Goal: Task Accomplishment & Management: Use online tool/utility

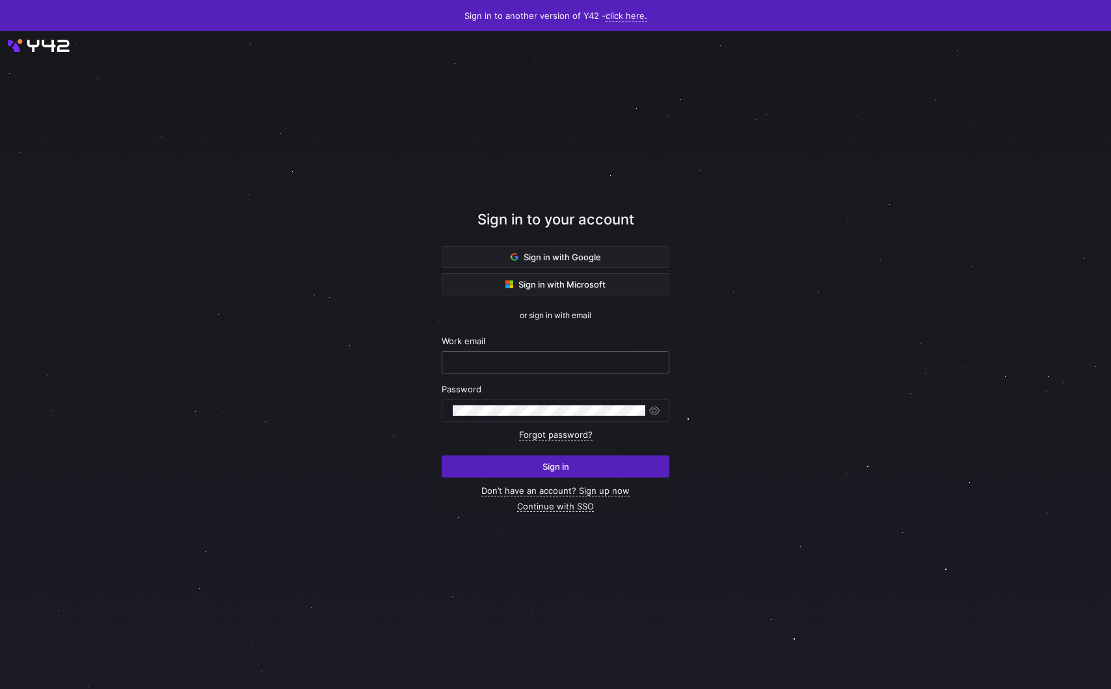
click at [515, 357] on input "text" at bounding box center [556, 362] width 206 height 10
click at [661, 360] on div at bounding box center [556, 362] width 228 height 22
click at [0, 688] on com-1password-button at bounding box center [0, 689] width 0 height 0
type input "[PERSON_NAME][EMAIL_ADDRESS][DOMAIN_NAME]"
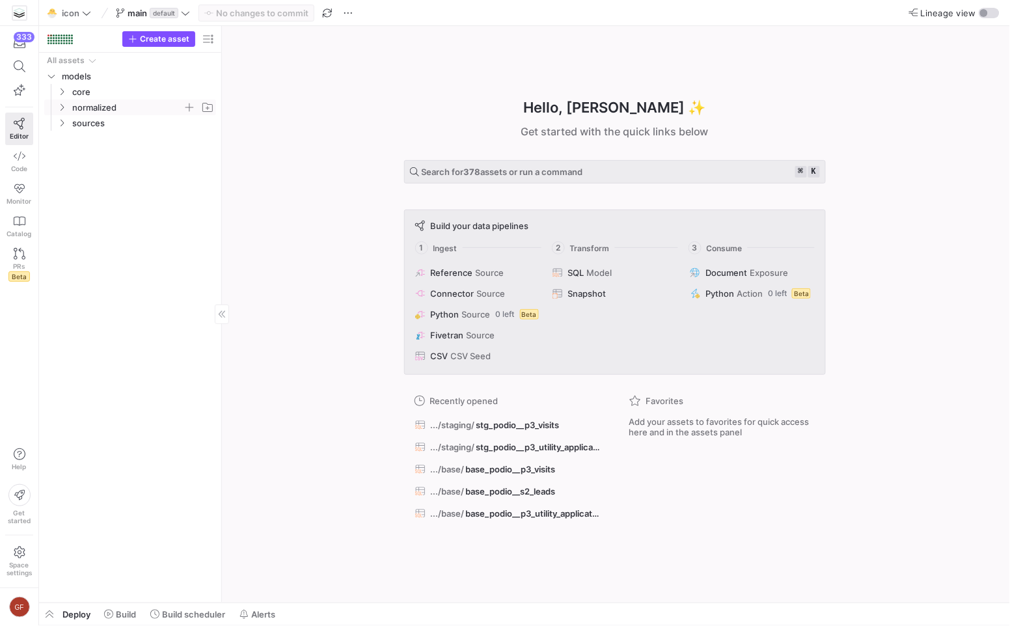
click at [58, 105] on icon "Press SPACE to select this row." at bounding box center [61, 107] width 9 height 8
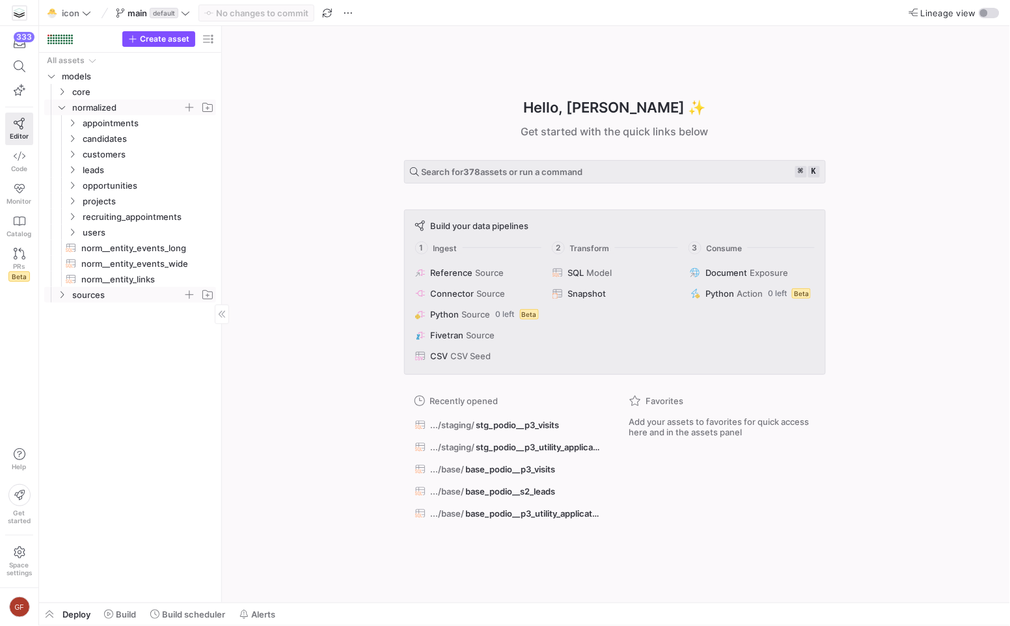
click at [59, 293] on icon "Press SPACE to select this row." at bounding box center [61, 295] width 9 height 8
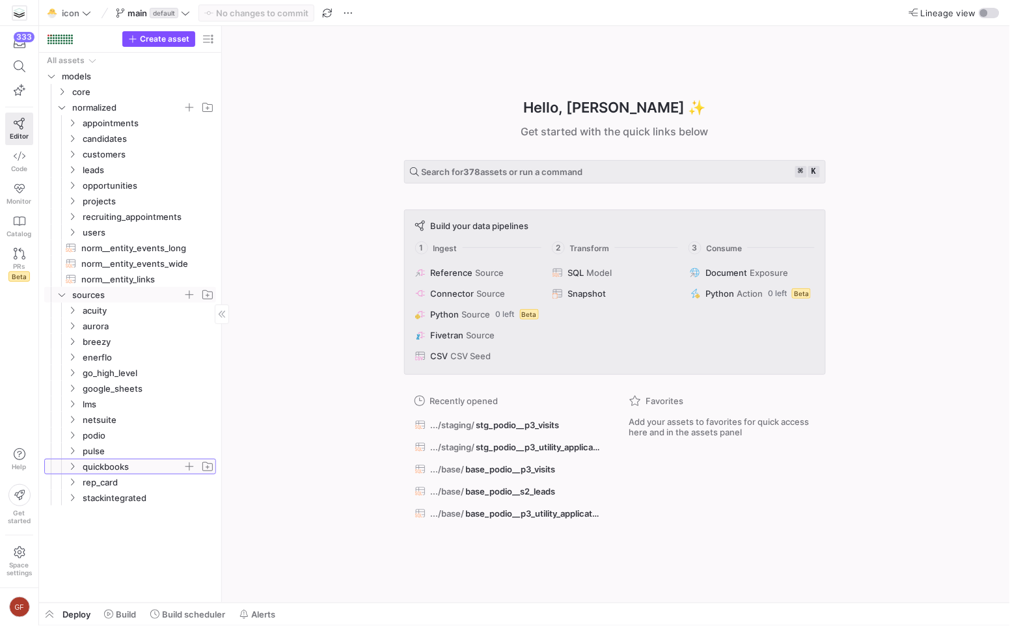
click at [74, 467] on icon "Press SPACE to select this row." at bounding box center [72, 467] width 9 height 8
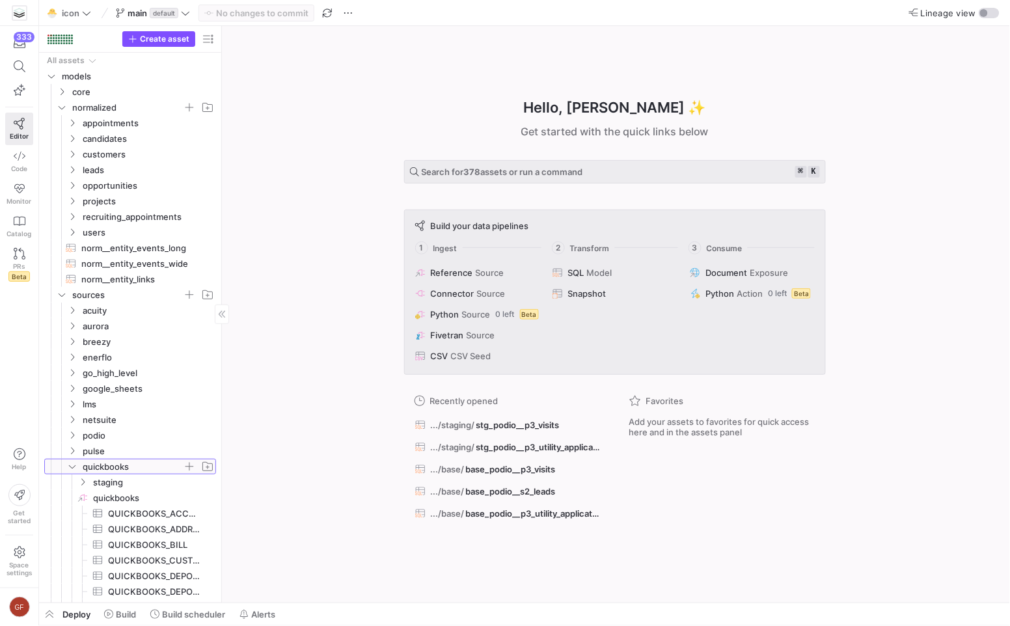
click at [74, 467] on icon at bounding box center [72, 466] width 7 height 3
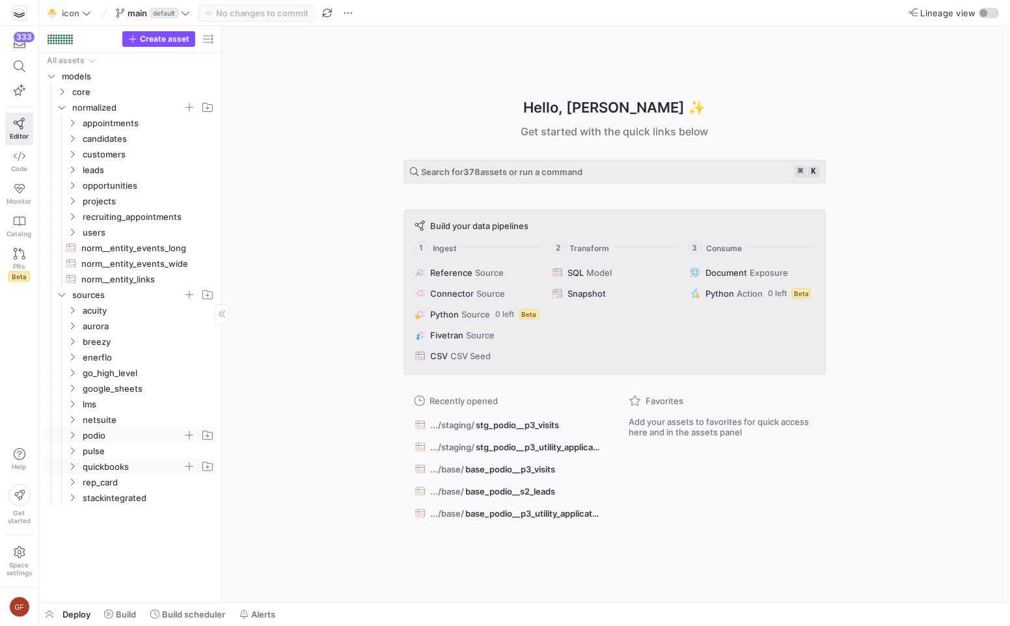
click at [75, 430] on y42-icon "Press SPACE to select this row." at bounding box center [72, 435] width 10 height 10
click at [83, 449] on icon "Press SPACE to select this row." at bounding box center [82, 451] width 3 height 7
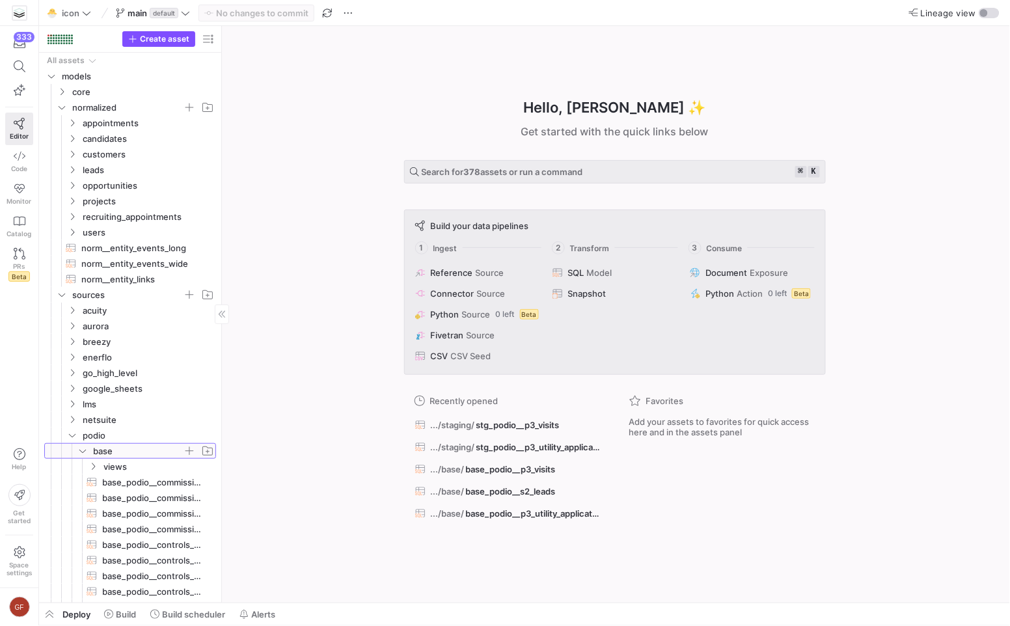
click at [83, 449] on icon at bounding box center [82, 451] width 9 height 8
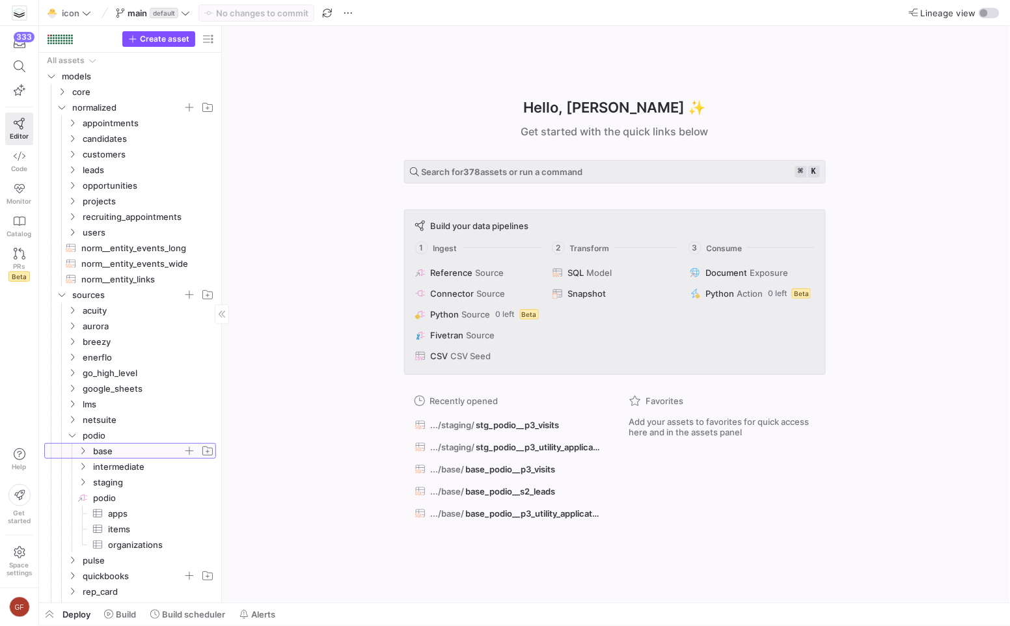
click at [83, 449] on icon at bounding box center [82, 451] width 3 height 7
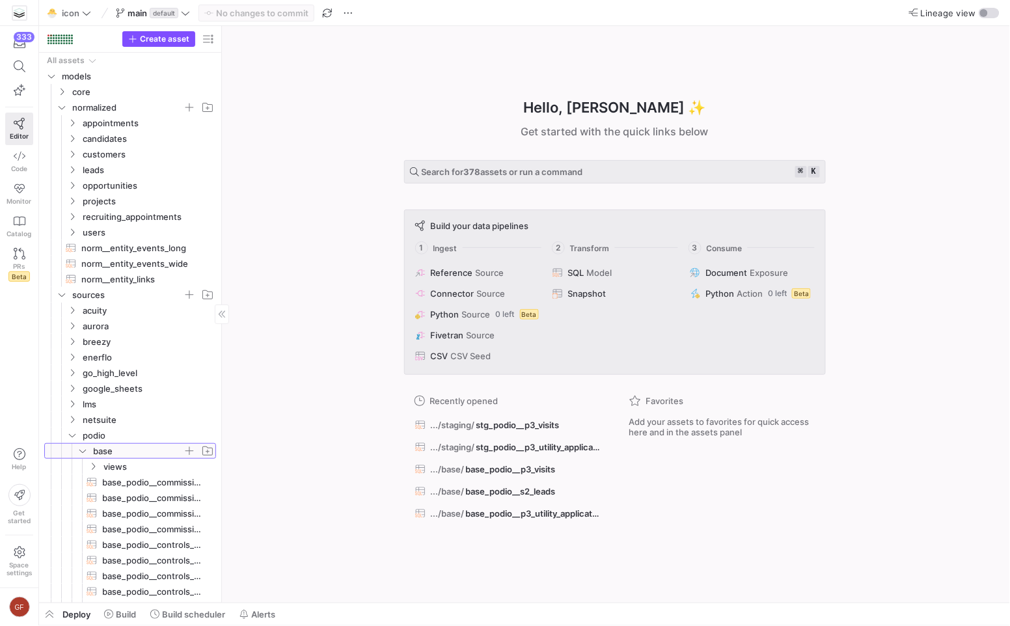
click at [83, 446] on y42-icon at bounding box center [82, 451] width 10 height 10
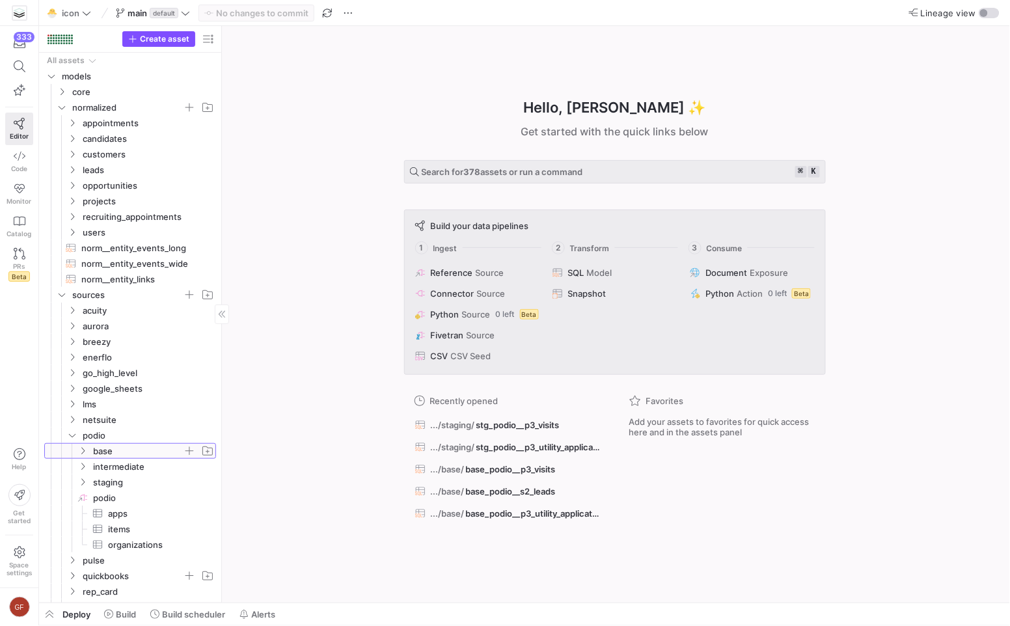
click at [83, 446] on y42-icon at bounding box center [82, 451] width 10 height 10
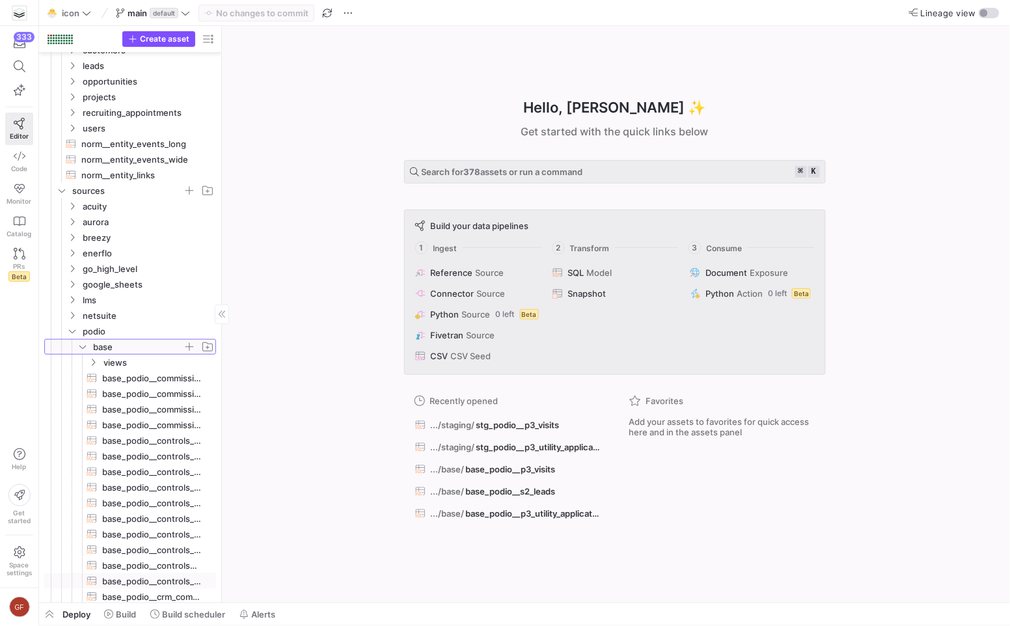
scroll to position [332, 0]
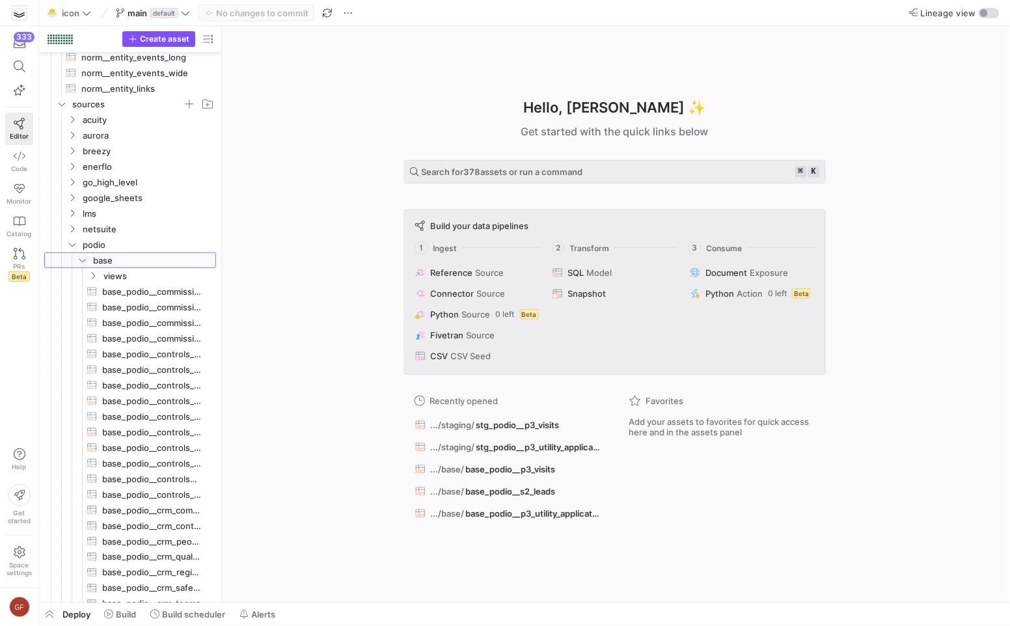
click at [83, 260] on icon at bounding box center [82, 260] width 7 height 3
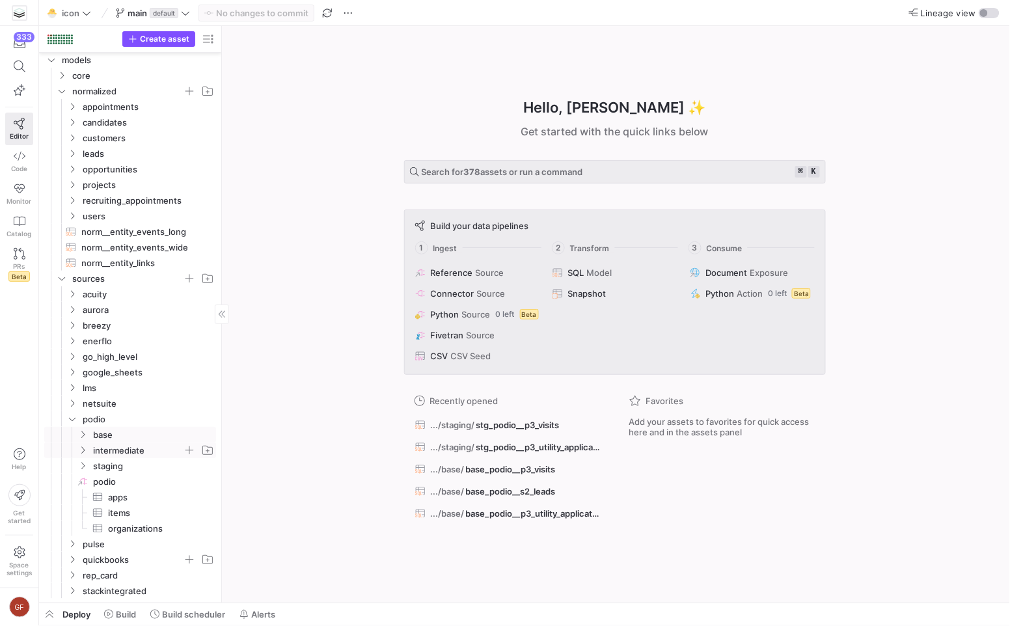
click at [83, 450] on icon "Press SPACE to select this row." at bounding box center [82, 450] width 9 height 8
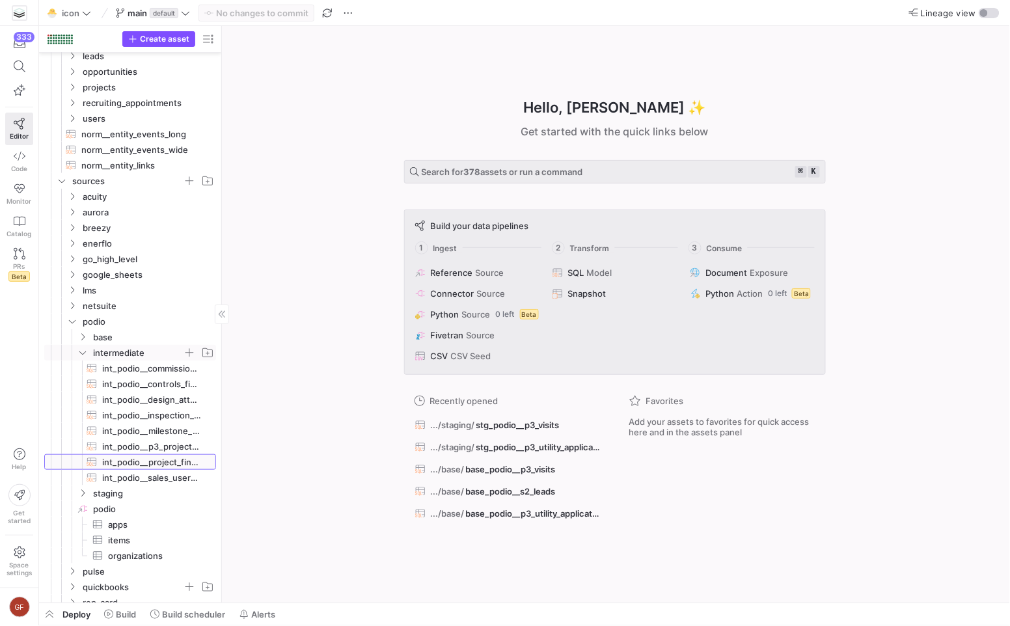
click at [162, 466] on span "int_podio__project_finance_facts​​​​​​​​​​" at bounding box center [151, 462] width 99 height 15
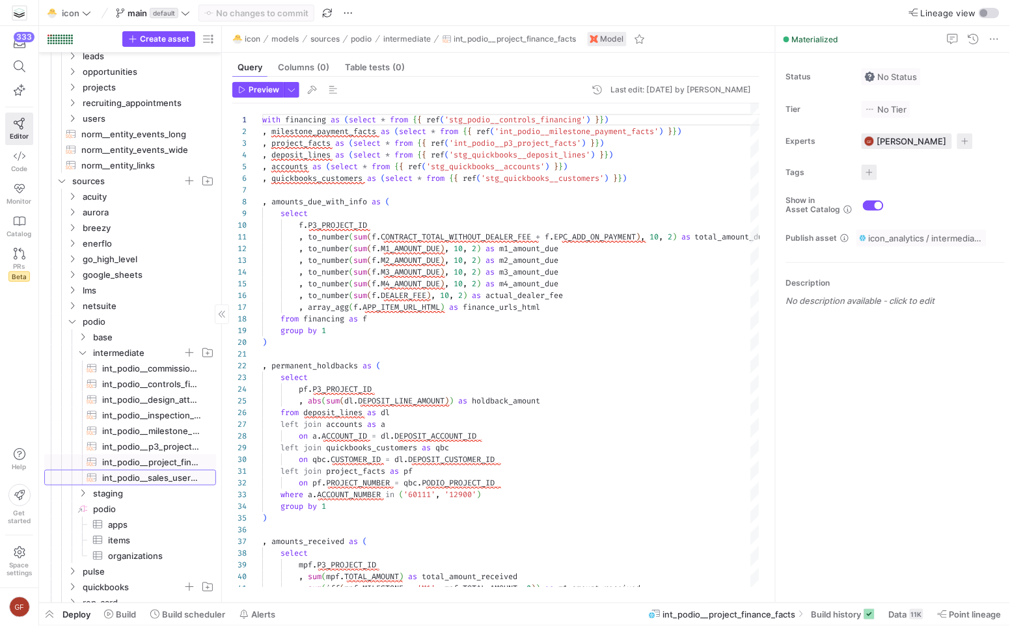
click at [161, 482] on span "int_podio__sales_user_facts​​​​​​​​​​" at bounding box center [151, 477] width 99 height 15
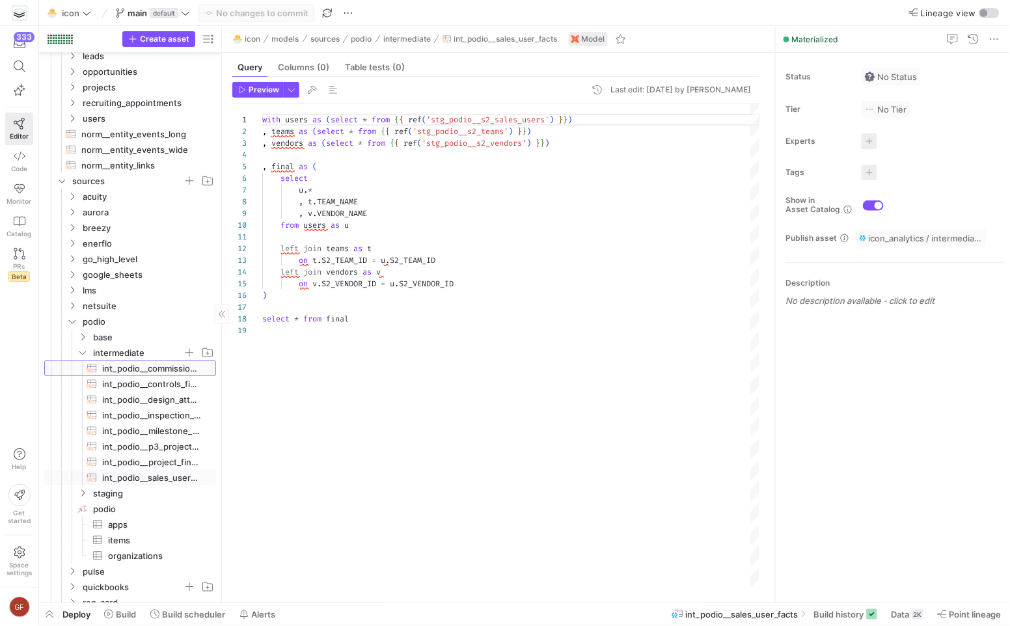
click at [161, 370] on span "int_podio__commissions_facts​​​​​​​​​​" at bounding box center [151, 368] width 99 height 15
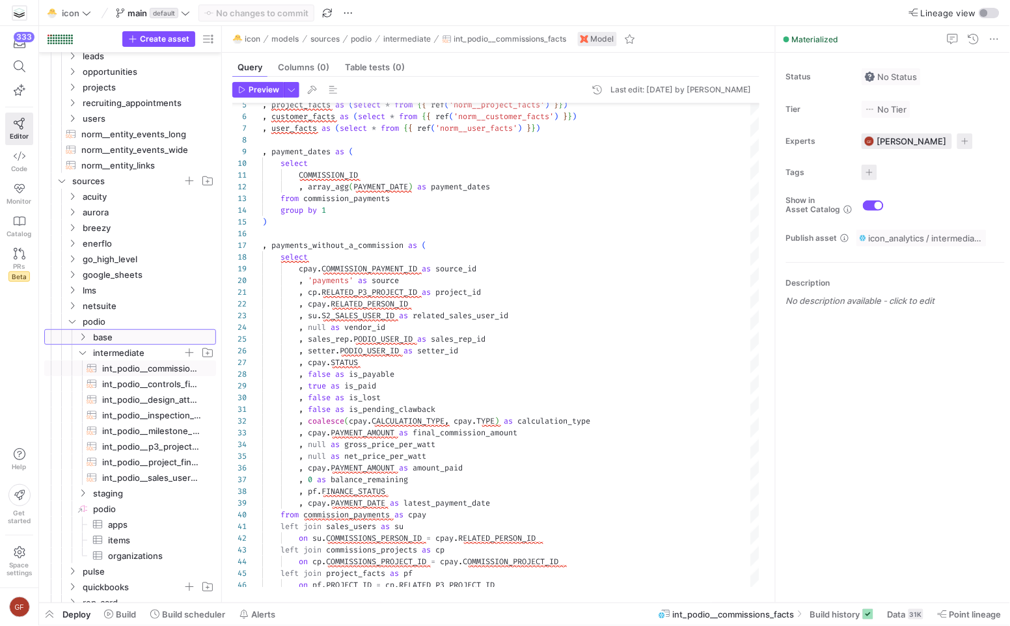
click at [80, 336] on icon "Press SPACE to select this row." at bounding box center [82, 337] width 9 height 8
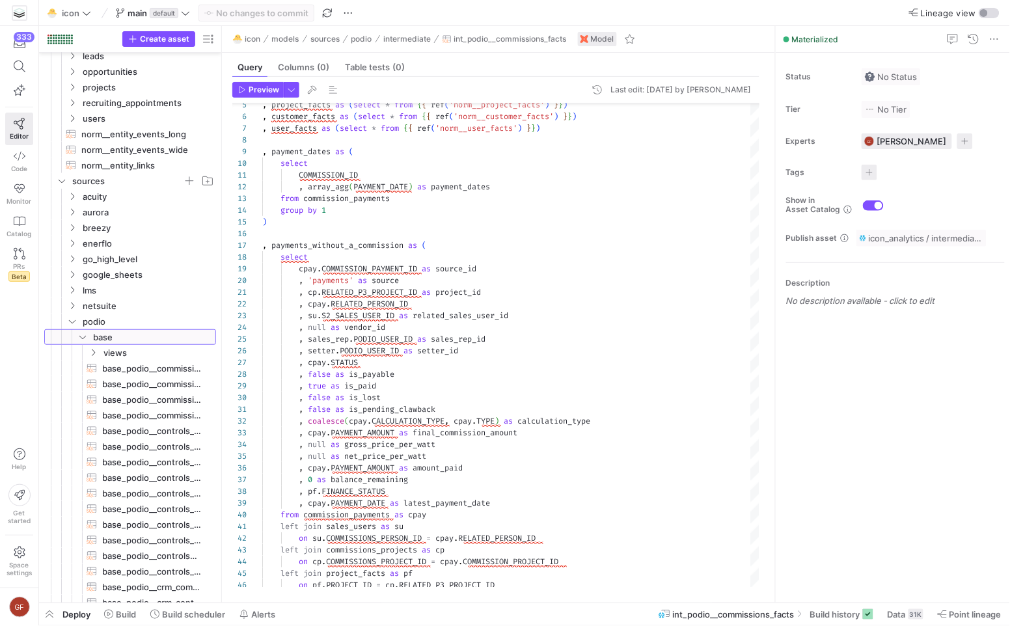
click at [80, 336] on icon at bounding box center [82, 337] width 9 height 8
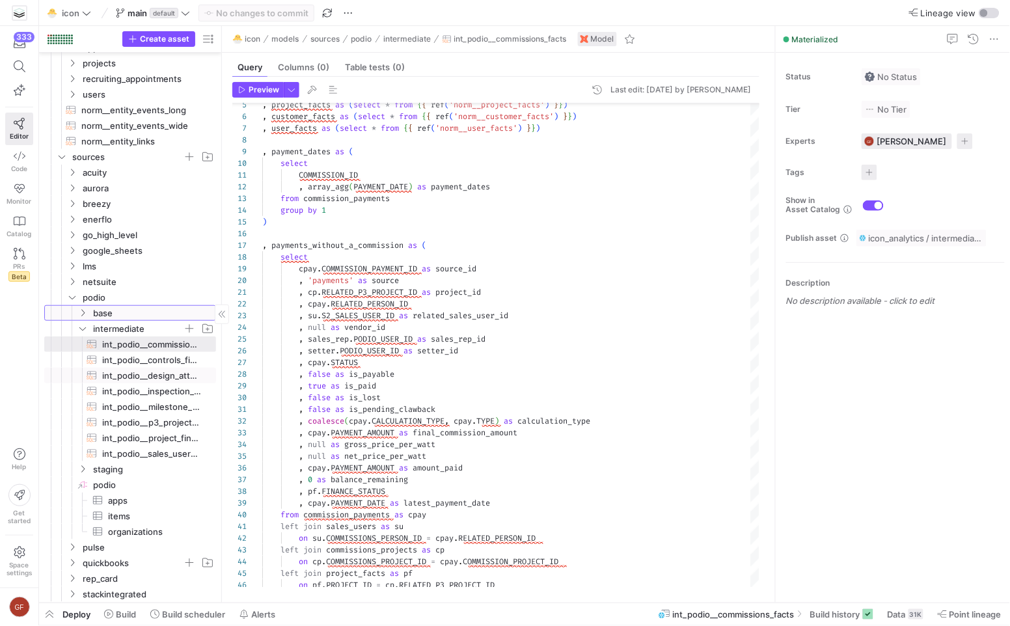
scroll to position [142, 0]
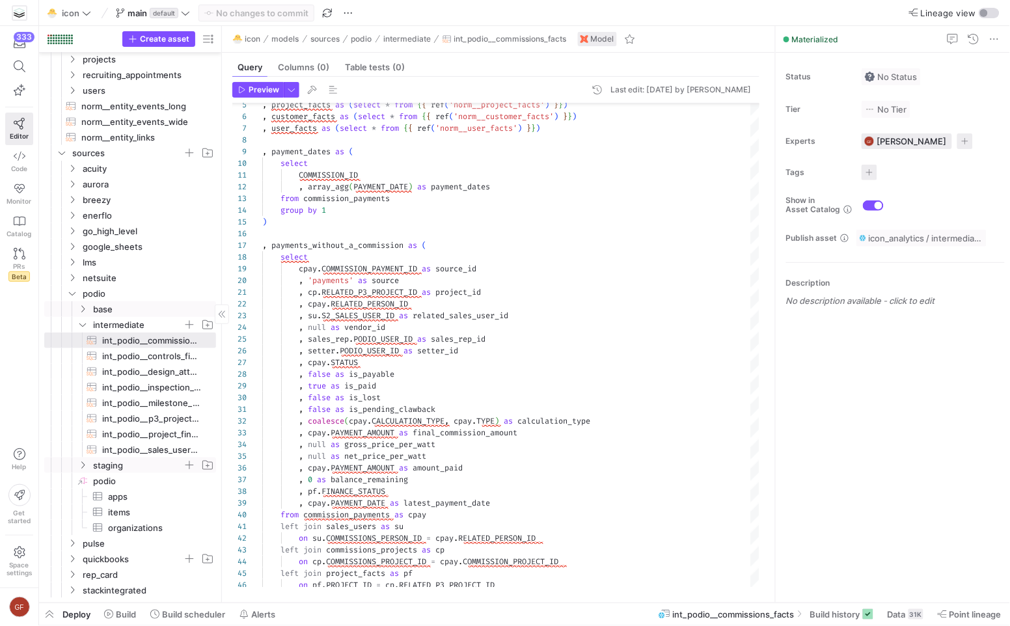
click at [102, 469] on span "staging" at bounding box center [138, 465] width 90 height 15
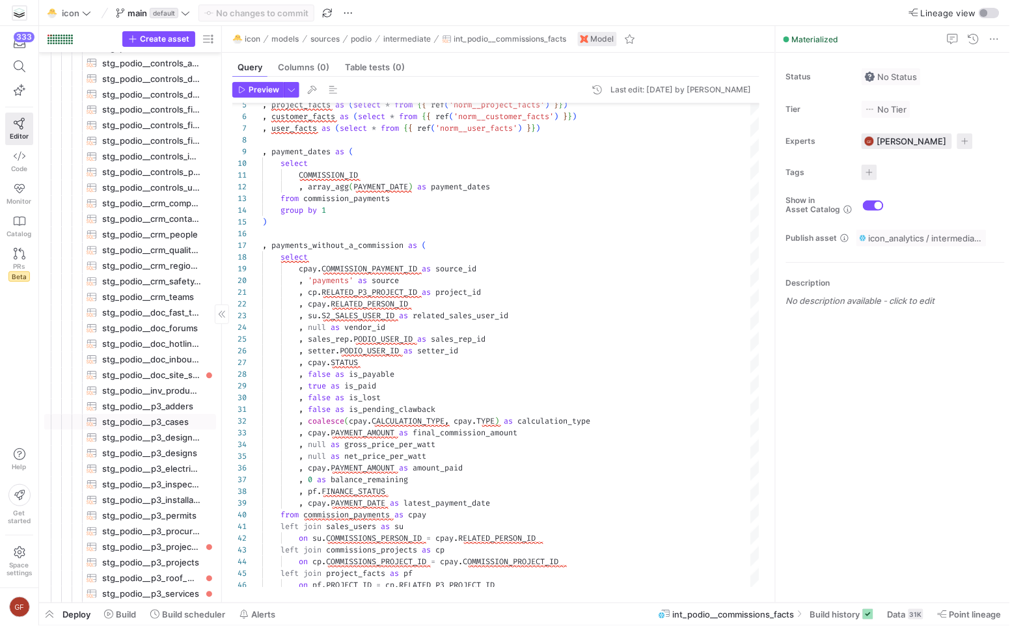
scroll to position [901, 0]
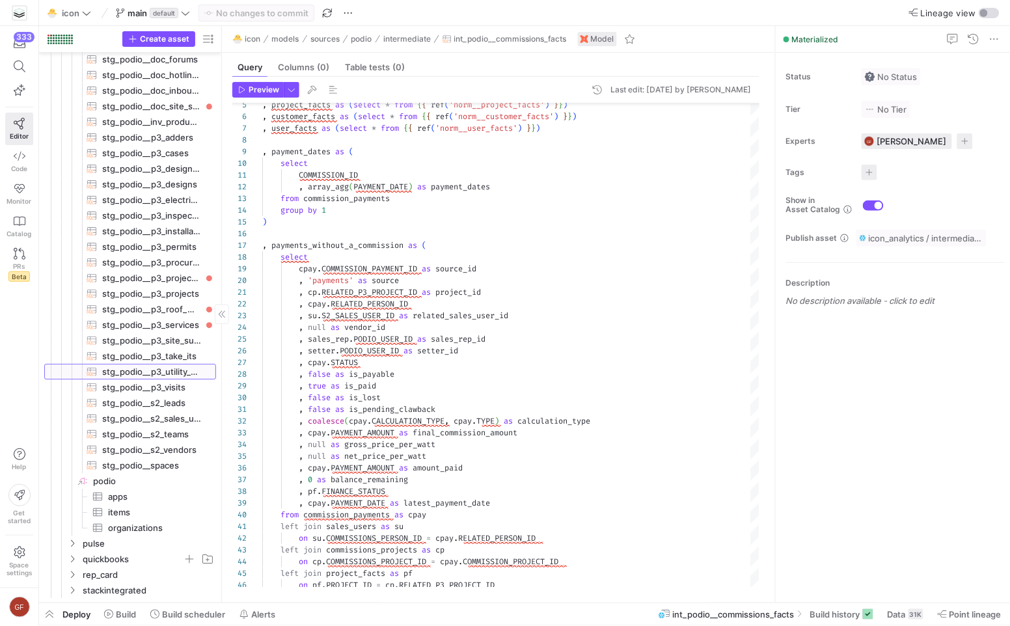
click at [182, 367] on span "stg_podio__p3_utility_applications​​​​​​​​​​" at bounding box center [151, 371] width 99 height 15
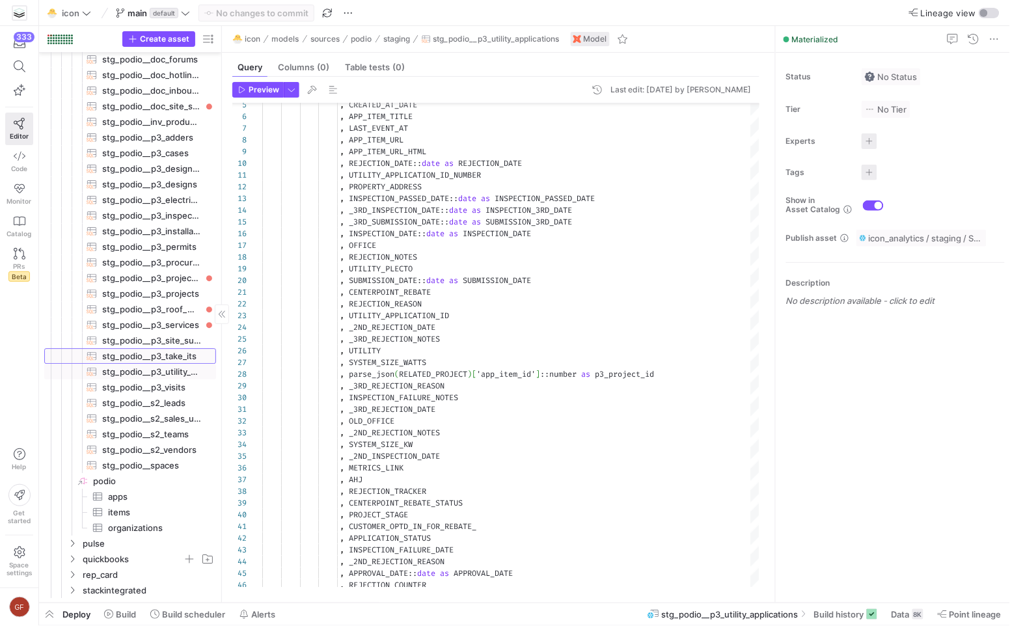
click at [182, 356] on span "stg_podio__p3_take_its​​​​​​​​​​" at bounding box center [151, 356] width 99 height 15
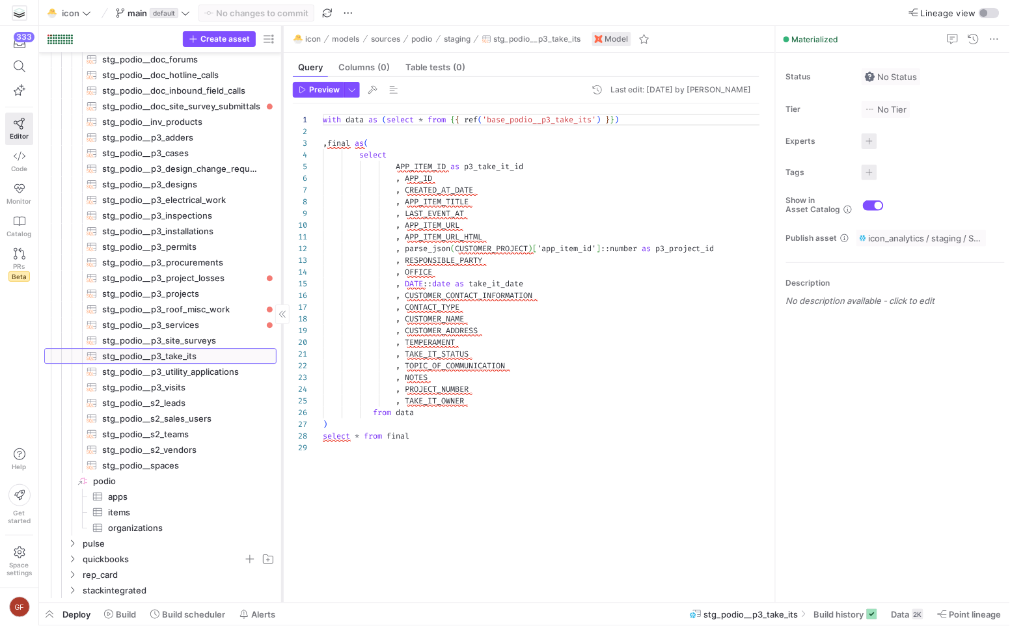
drag, startPoint x: 221, startPoint y: 343, endPoint x: 282, endPoint y: 346, distance: 60.6
click at [282, 346] on div at bounding box center [282, 314] width 1 height 577
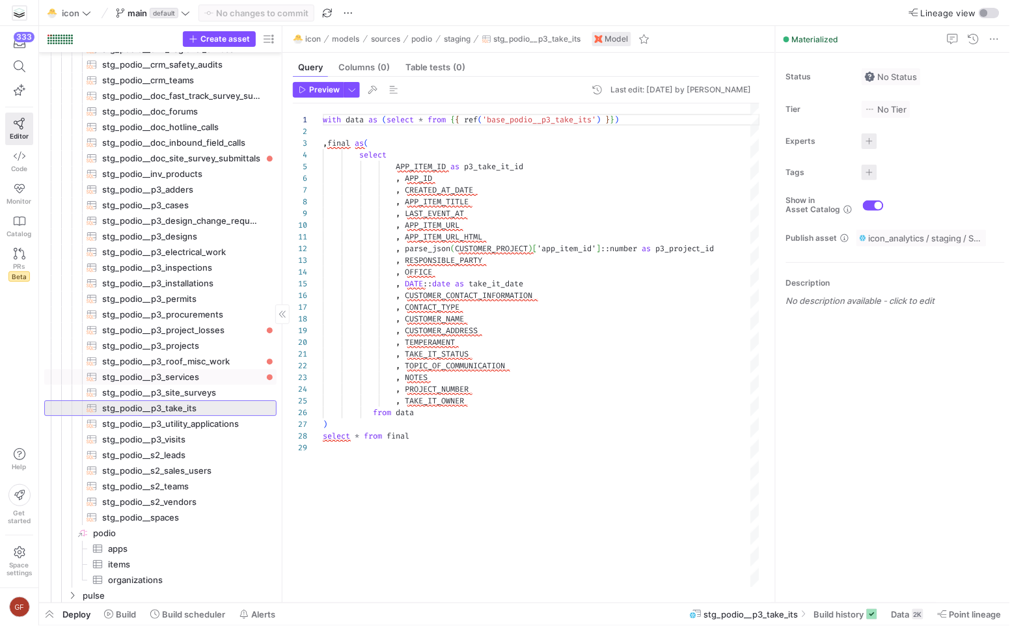
scroll to position [834, 0]
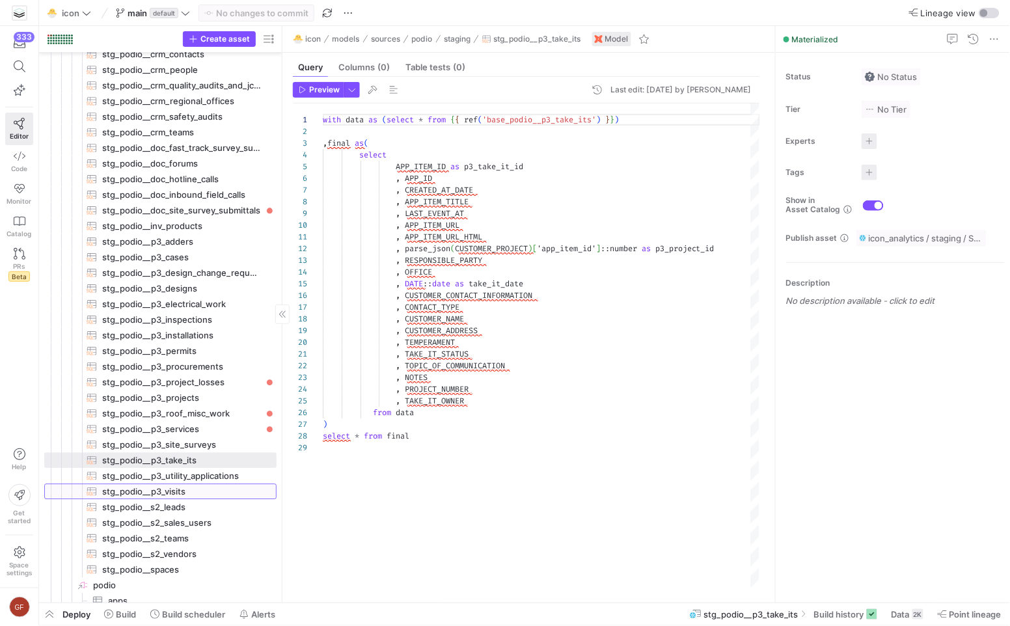
click at [198, 494] on span "stg_podio__p3_visits​​​​​​​​​​" at bounding box center [181, 491] width 159 height 15
type textarea "with data as (select * from {{ ref('base_podio__p3_visits') }}) , final as ( se…"
